Goal: Check status: Check status

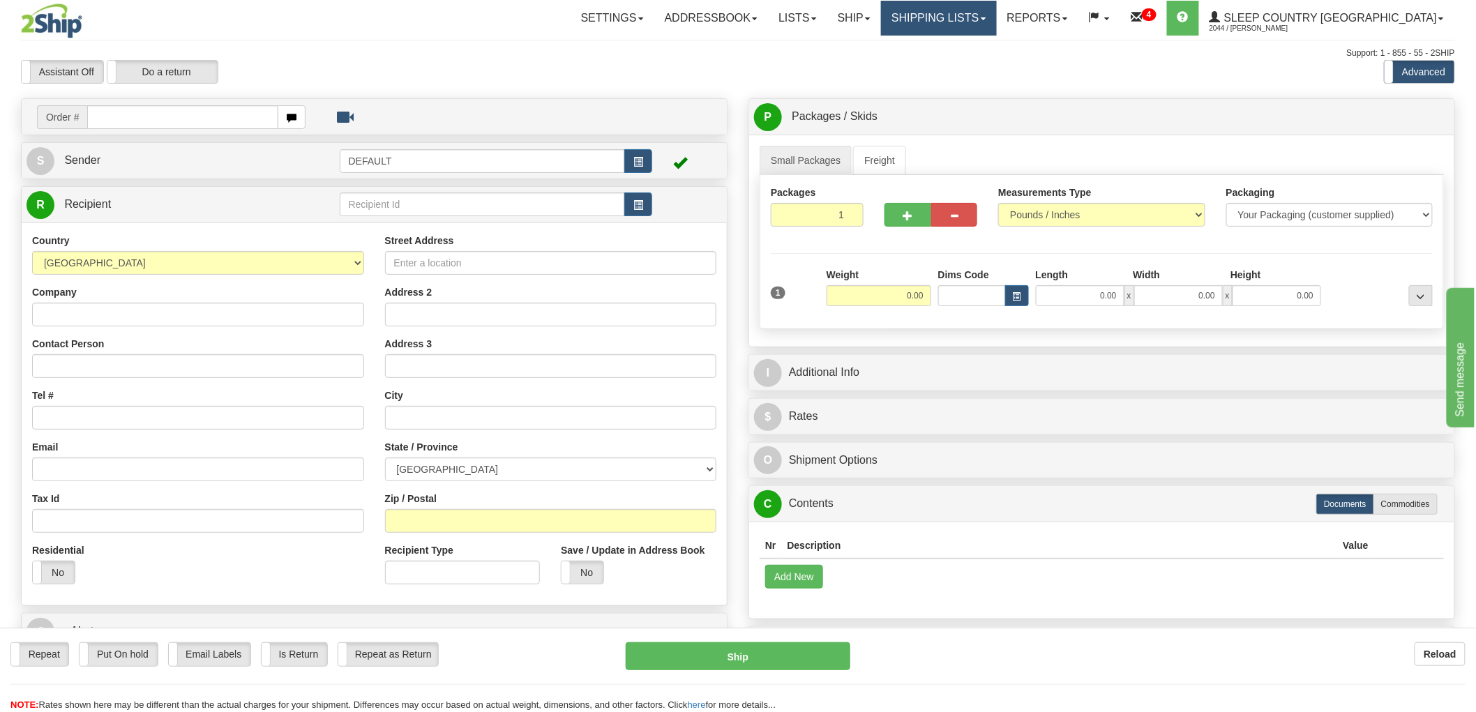
click at [996, 12] on link "Shipping lists" at bounding box center [938, 18] width 115 height 35
click at [982, 68] on span "Search Shipment History" at bounding box center [928, 66] width 108 height 11
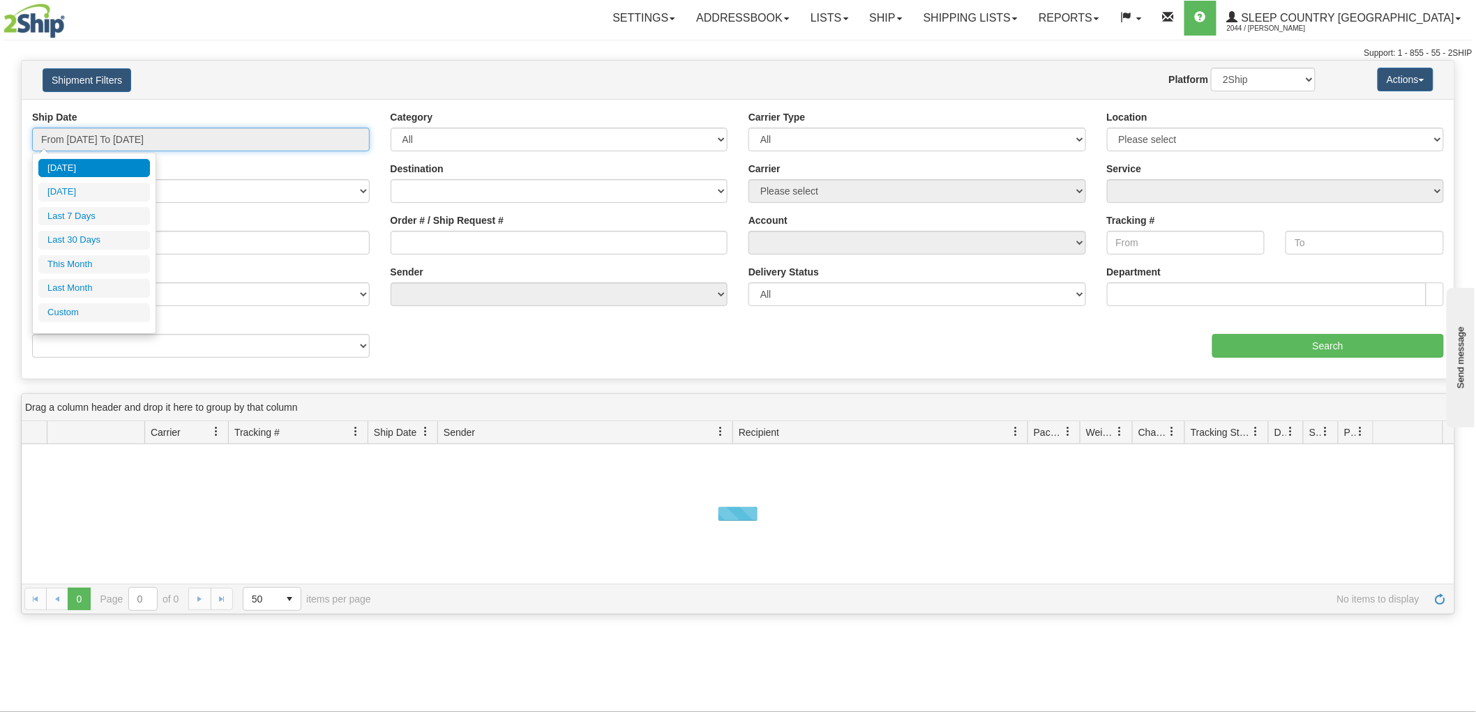
click at [119, 142] on input "From [DATE] To [DATE]" at bounding box center [201, 140] width 338 height 24
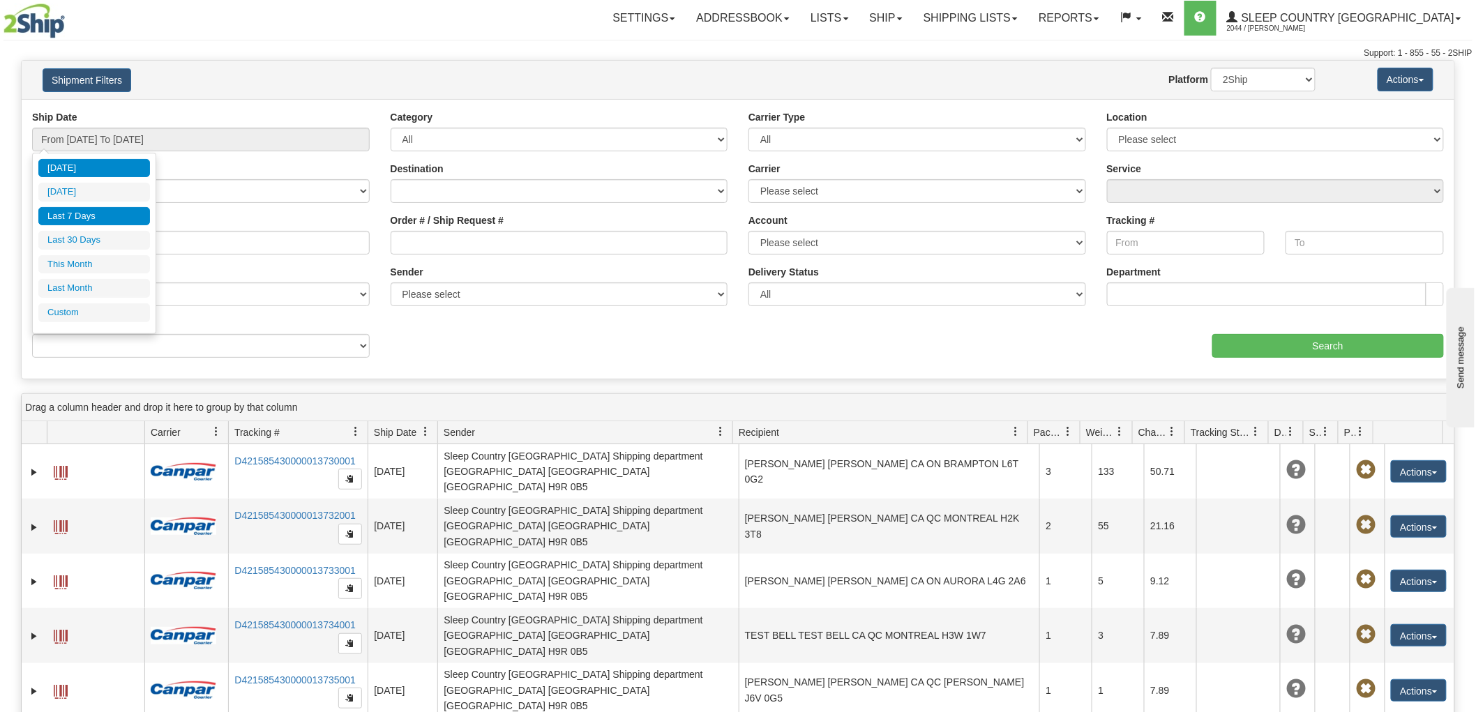
click at [95, 220] on li "Last 7 Days" at bounding box center [94, 216] width 112 height 19
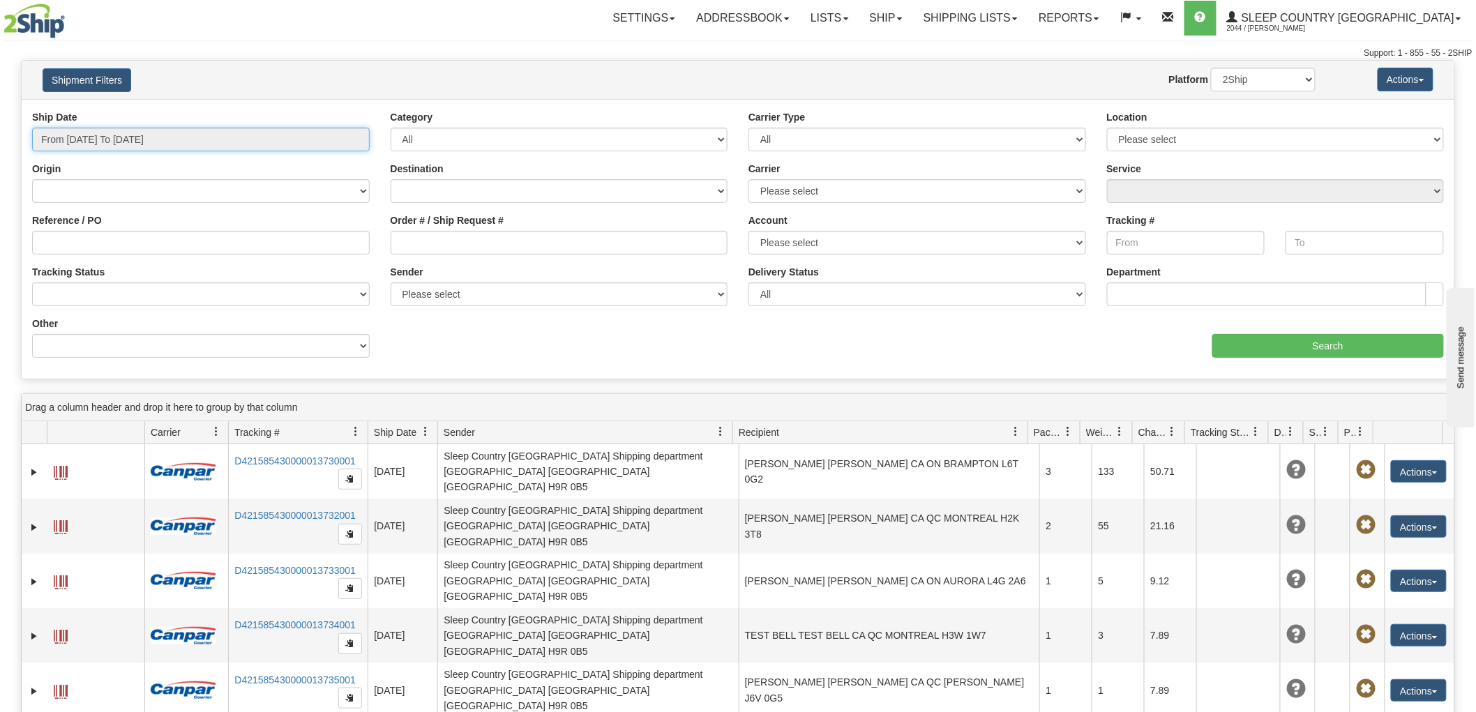
click at [85, 138] on input "From [DATE] To [DATE]" at bounding box center [201, 140] width 338 height 24
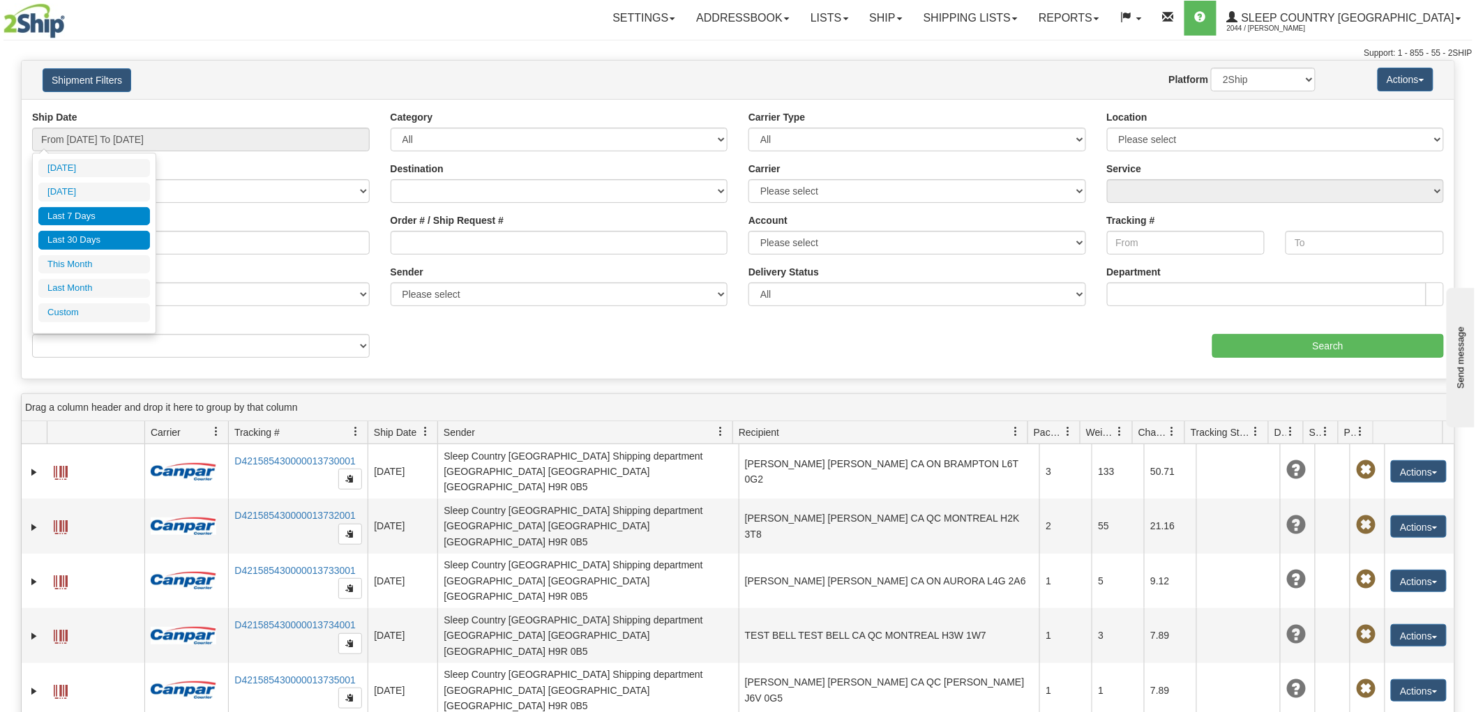
click at [100, 245] on li "Last 30 Days" at bounding box center [94, 240] width 112 height 19
type input "From [DATE] To [DATE]"
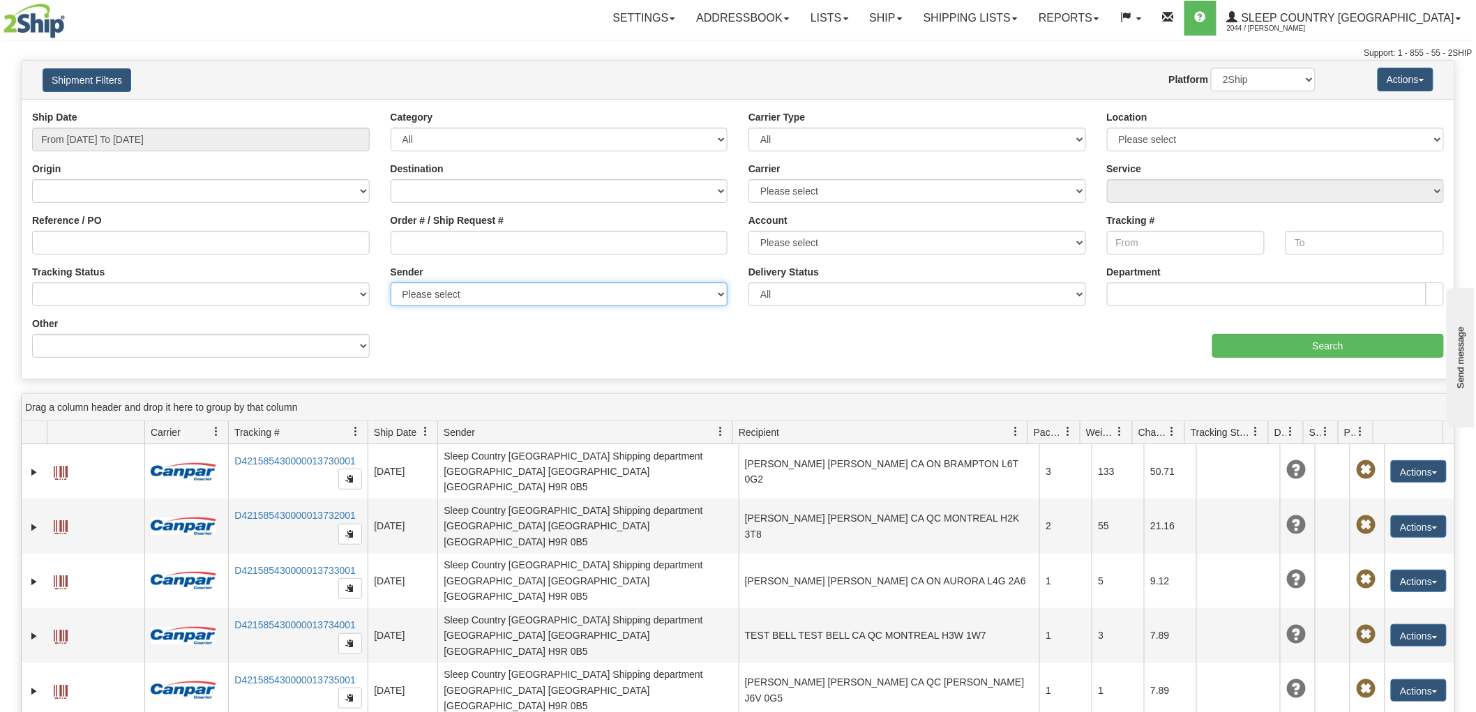
click at [469, 291] on select "Please select Jeridan Textiles, [PERSON_NAME] , (CA) [PERSON_NAME] Home, [PERSO…" at bounding box center [560, 294] width 338 height 24
click at [446, 239] on input "Order # / Ship Request #" at bounding box center [560, 243] width 338 height 24
paste input "9002I038177"
type input "9002I038177"
click at [1255, 343] on input "Search" at bounding box center [1328, 346] width 232 height 24
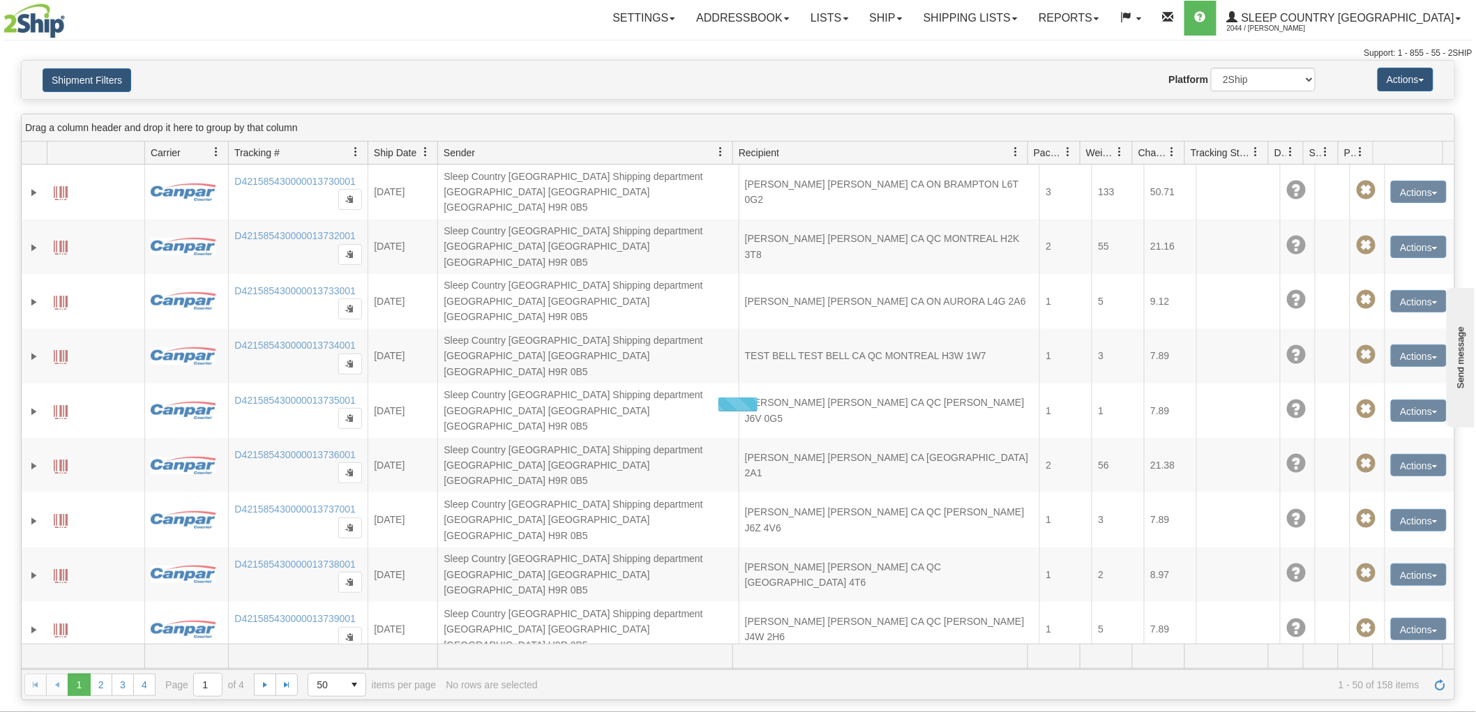
click at [1264, 344] on div at bounding box center [738, 404] width 1432 height 479
drag, startPoint x: 1264, startPoint y: 344, endPoint x: 1269, endPoint y: 350, distance: 7.9
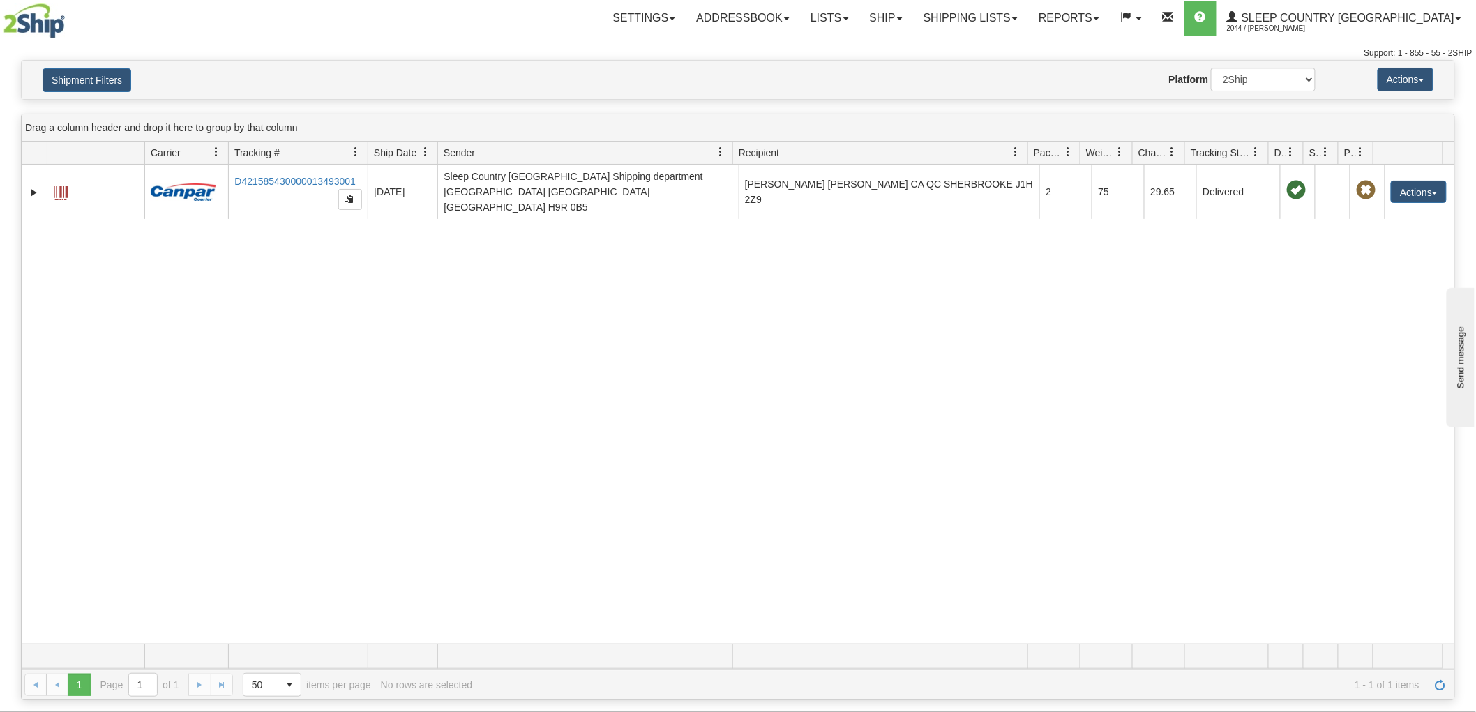
drag, startPoint x: 1267, startPoint y: 347, endPoint x: 554, endPoint y: 492, distance: 727.1
click at [558, 491] on div "31541490 2044 D421585430000013493001 [DATE] [DATE] 08:15:00 AM Sleep Country [G…" at bounding box center [738, 404] width 1432 height 479
drag, startPoint x: 22, startPoint y: 275, endPoint x: -89, endPoint y: 384, distance: 155.3
click at [0, 384] on html "Upgrade Account Cancel Toggle navigation Settings New Senders" at bounding box center [738, 356] width 1476 height 712
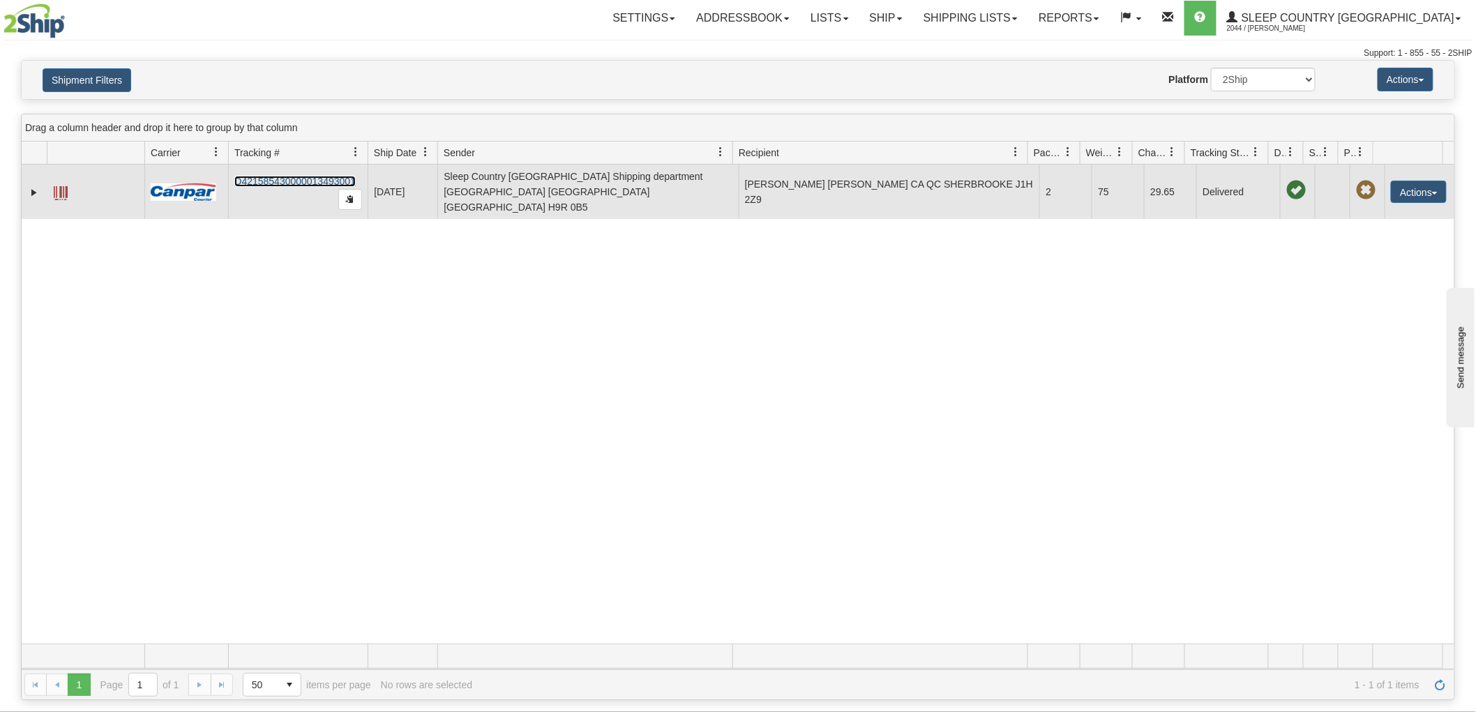
click at [287, 176] on link "D421585430000013493001" at bounding box center [294, 181] width 121 height 11
